Goal: Navigation & Orientation: Find specific page/section

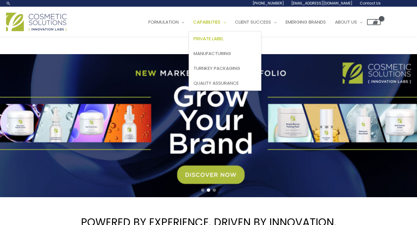
click at [220, 39] on span "Private Label" at bounding box center [208, 38] width 30 height 6
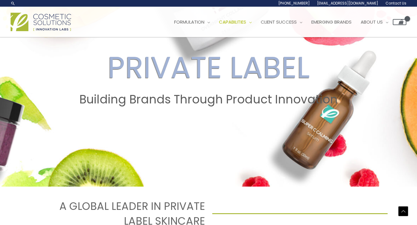
scroll to position [70, 0]
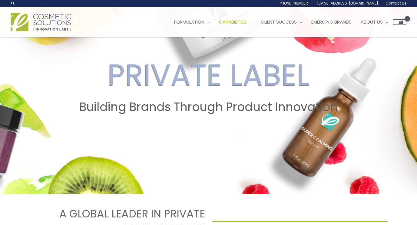
click at [58, 28] on img at bounding box center [41, 22] width 61 height 18
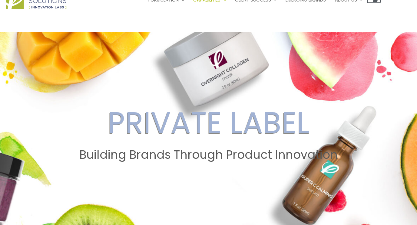
scroll to position [0, 0]
